Goal: Find specific page/section: Find specific page/section

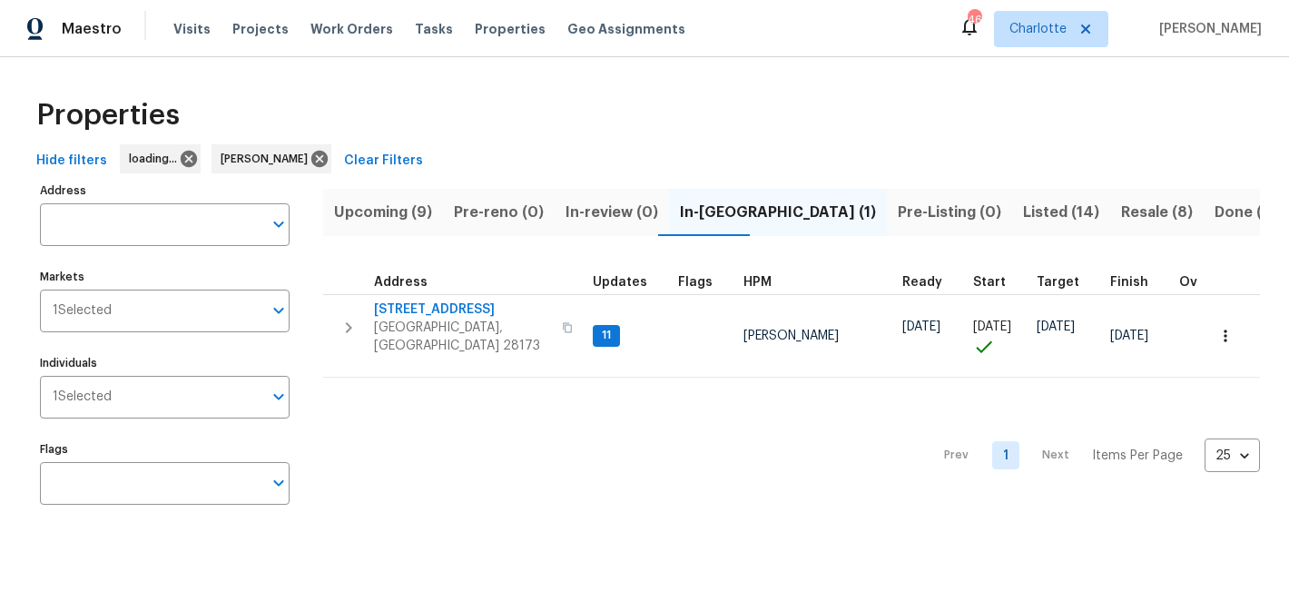
click at [388, 211] on span "Upcoming (9)" at bounding box center [383, 212] width 98 height 25
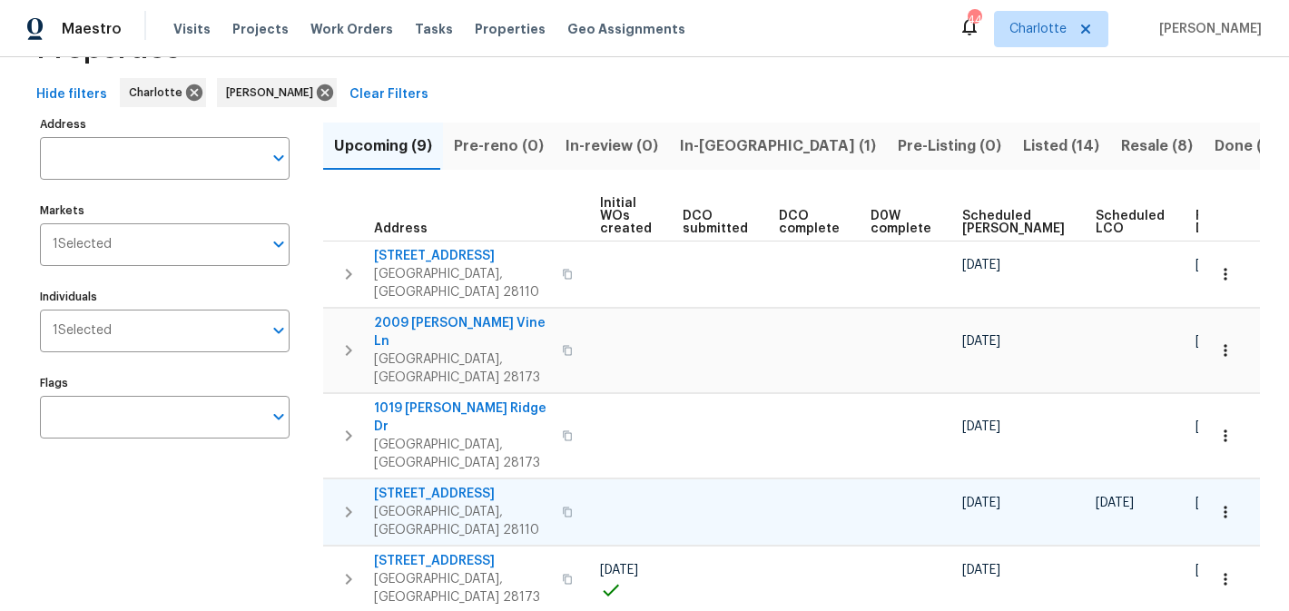
scroll to position [36, 0]
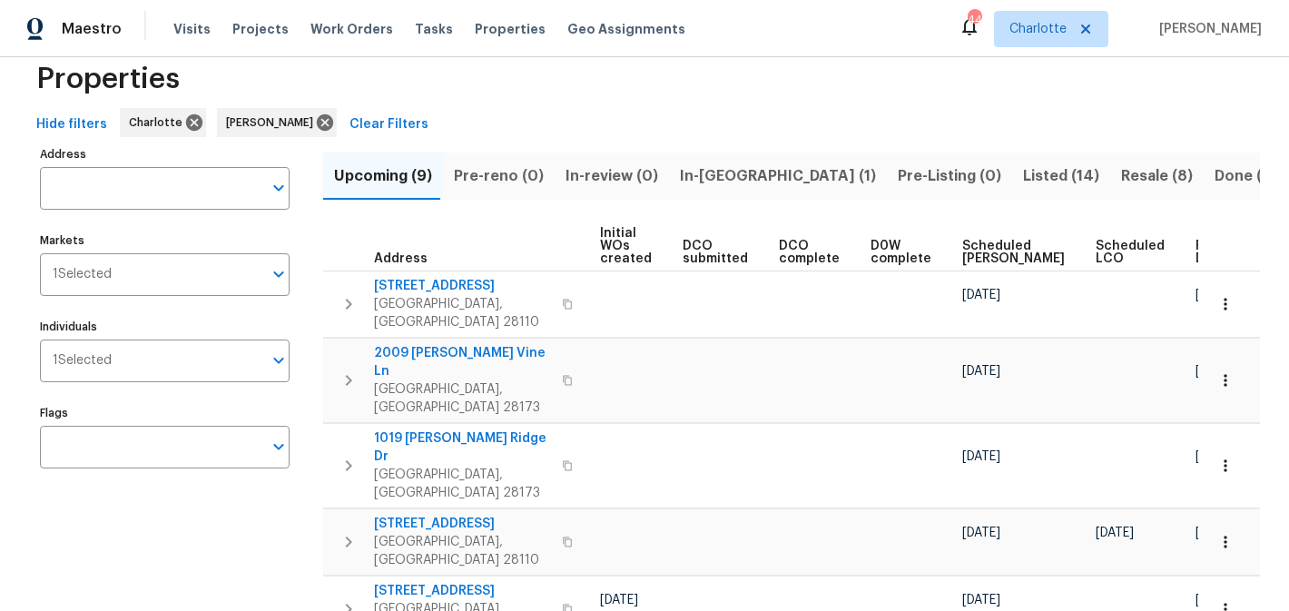
click at [686, 174] on span "In-reno (1)" at bounding box center [778, 175] width 196 height 25
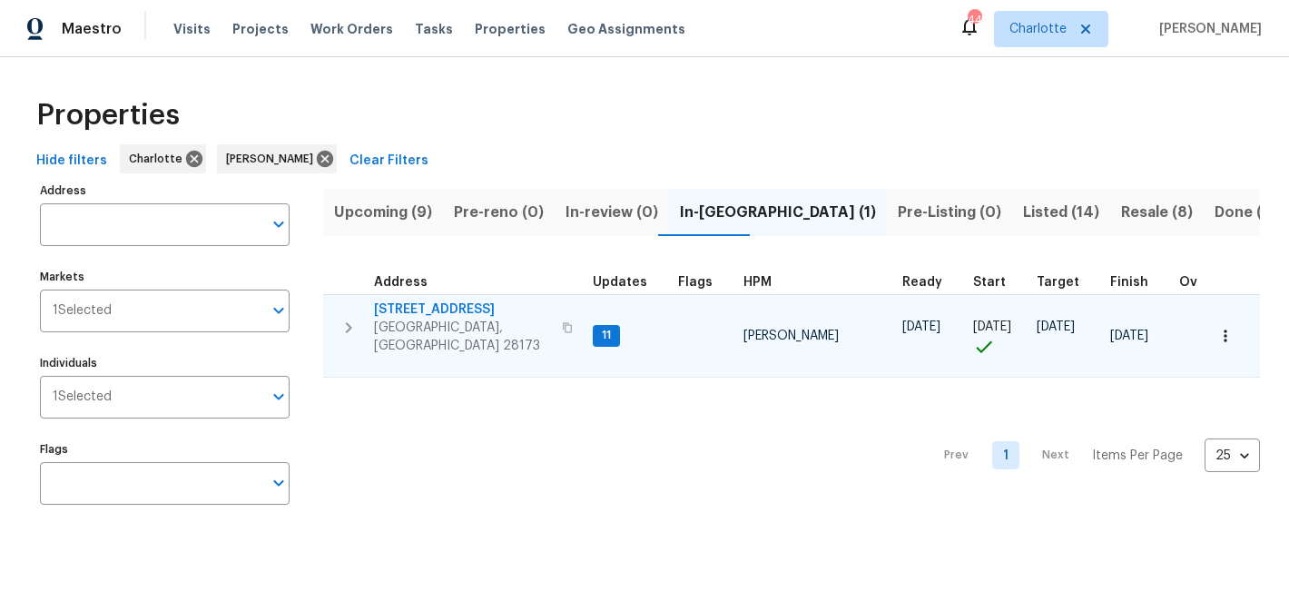
click at [475, 309] on span "[STREET_ADDRESS]" at bounding box center [462, 309] width 177 height 18
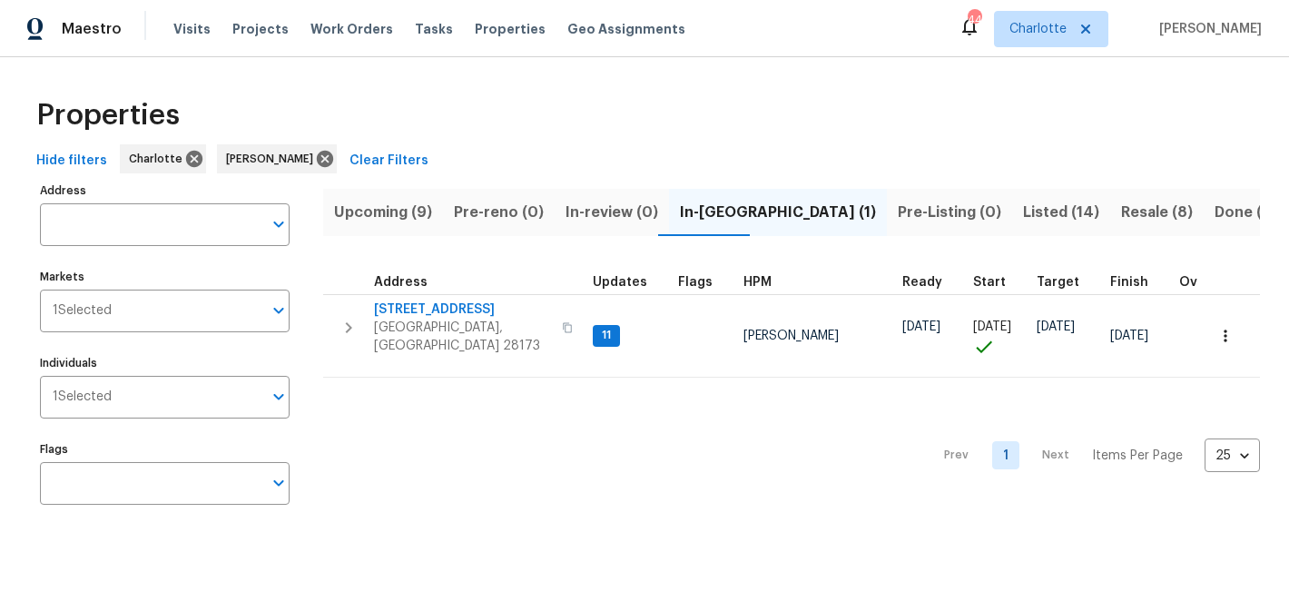
click at [1023, 202] on span "Listed (14)" at bounding box center [1061, 212] width 76 height 25
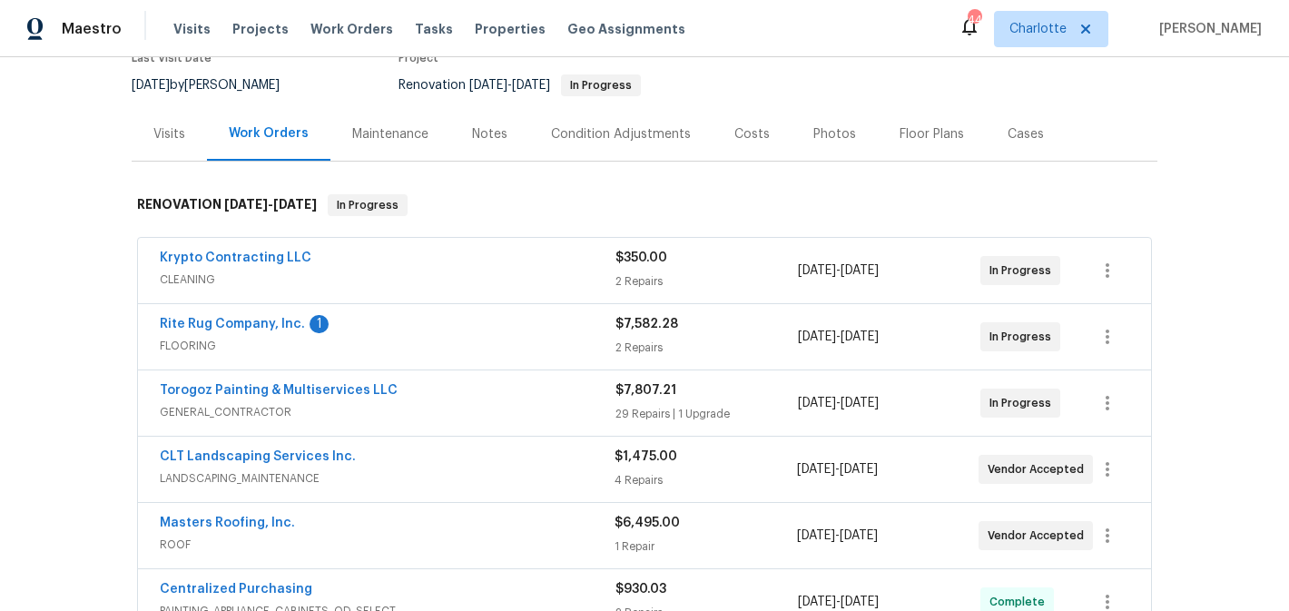
scroll to position [176, 0]
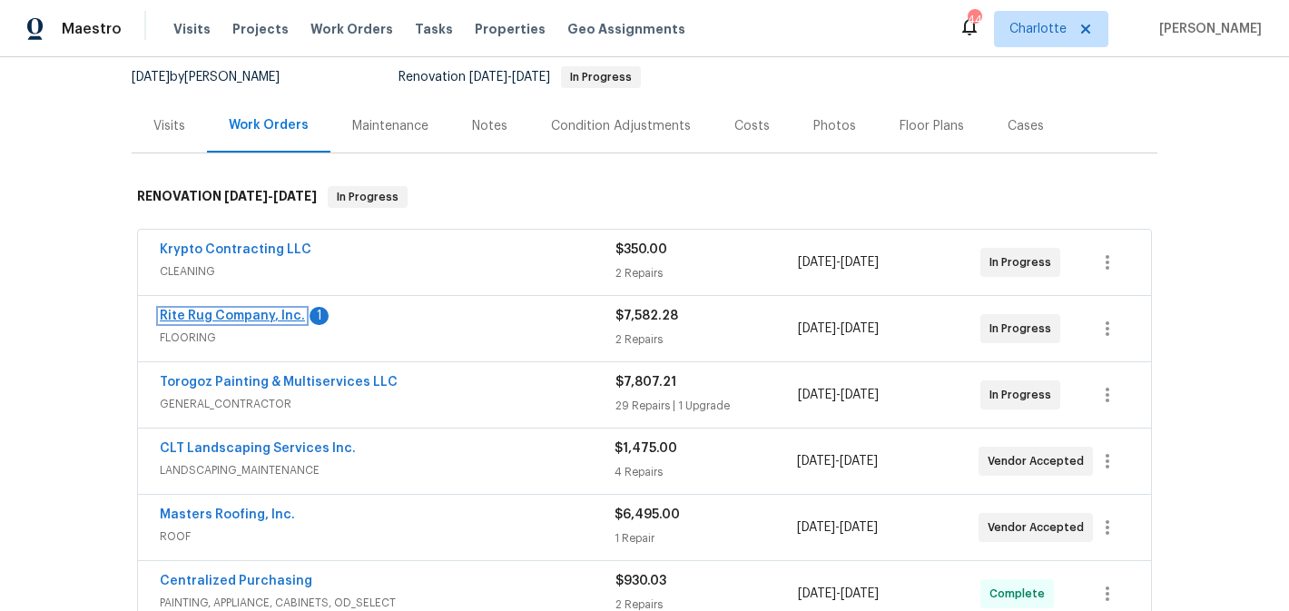
click at [269, 320] on link "Rite Rug Company, Inc." at bounding box center [232, 315] width 145 height 13
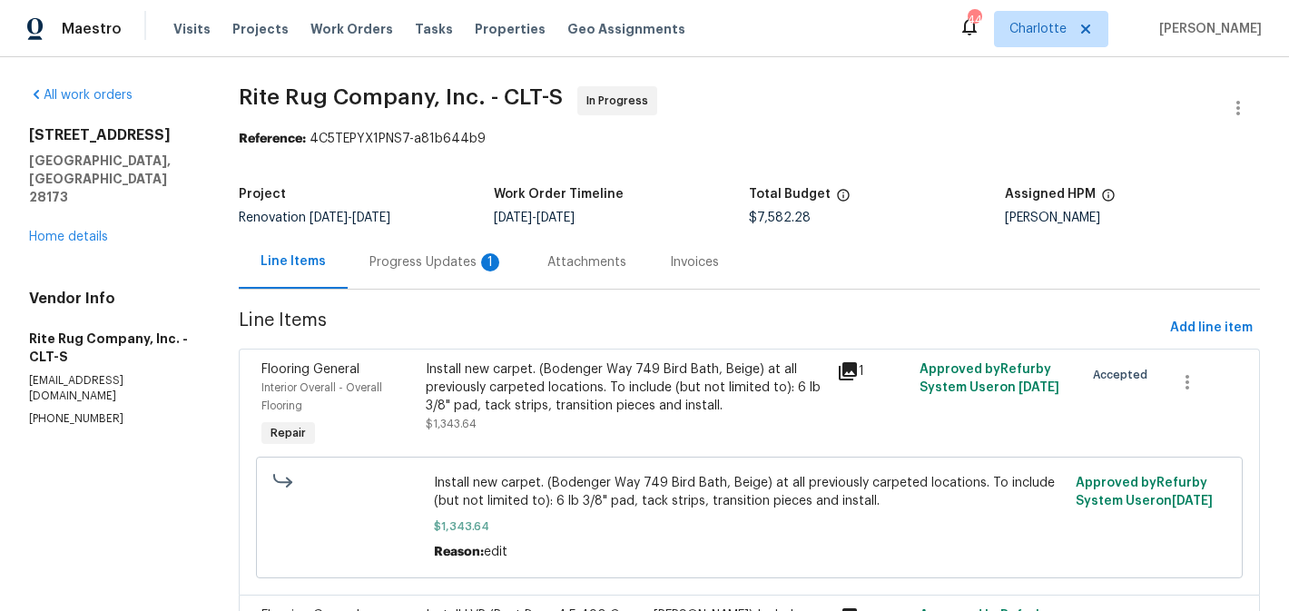
click at [447, 262] on div "Progress Updates 1" at bounding box center [436, 262] width 134 height 18
